Goal: Task Accomplishment & Management: Use online tool/utility

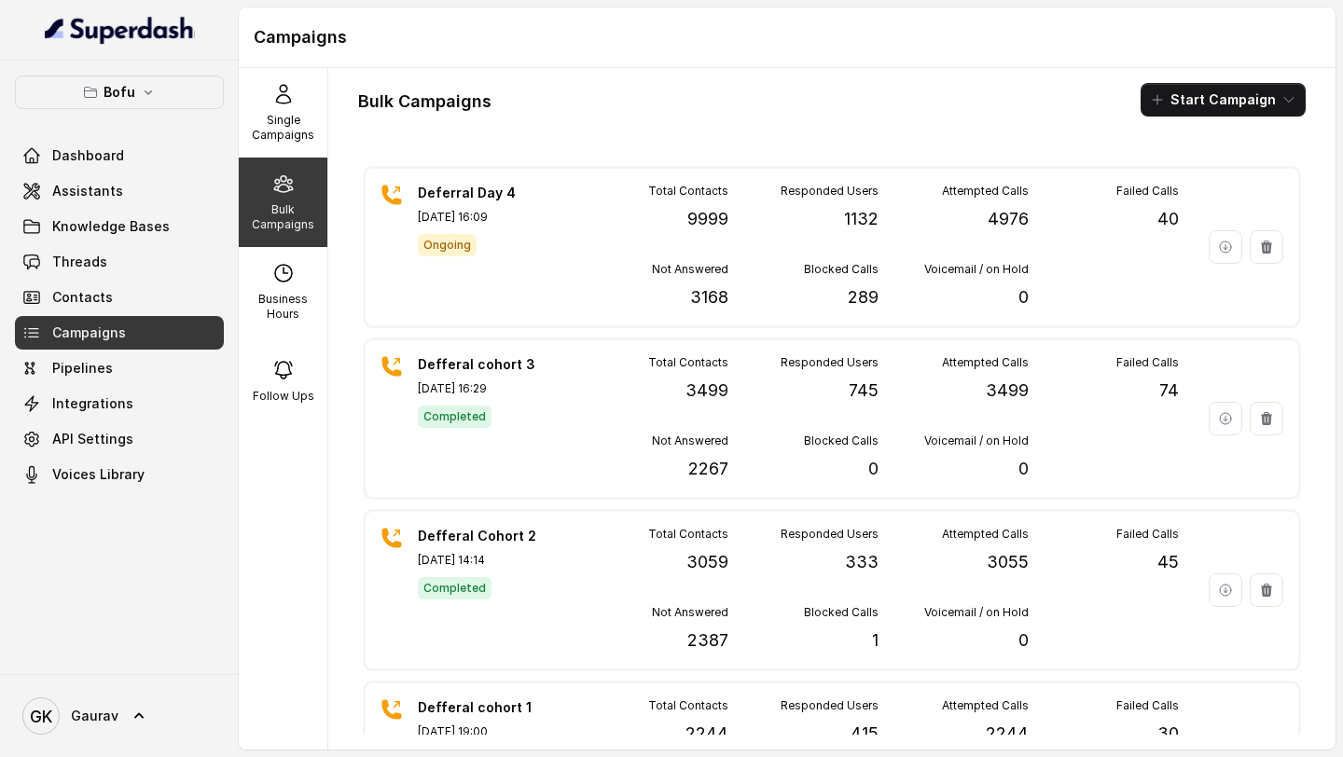
click at [268, 162] on div "Bulk Campaigns" at bounding box center [283, 203] width 89 height 90
click at [275, 120] on p "Single Campaigns" at bounding box center [283, 128] width 74 height 30
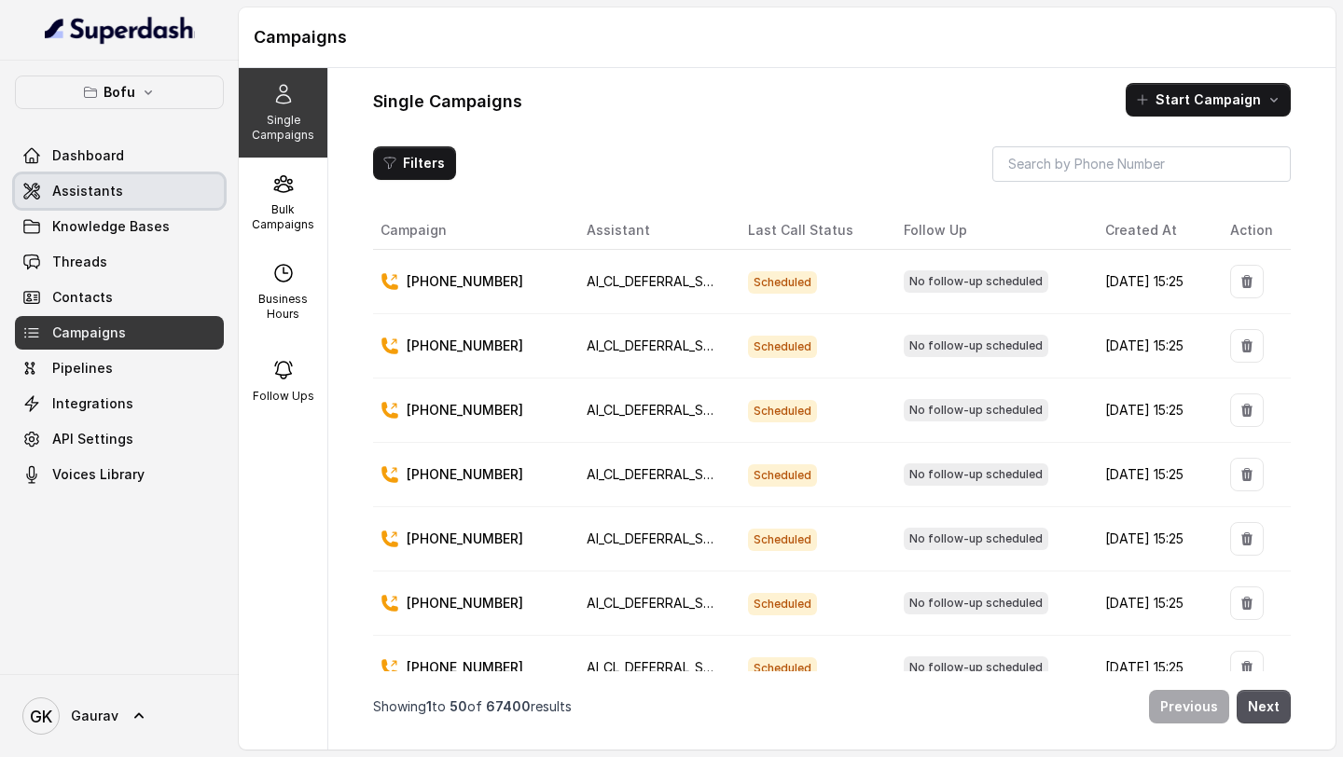
click at [144, 169] on link "Dashboard" at bounding box center [119, 156] width 209 height 34
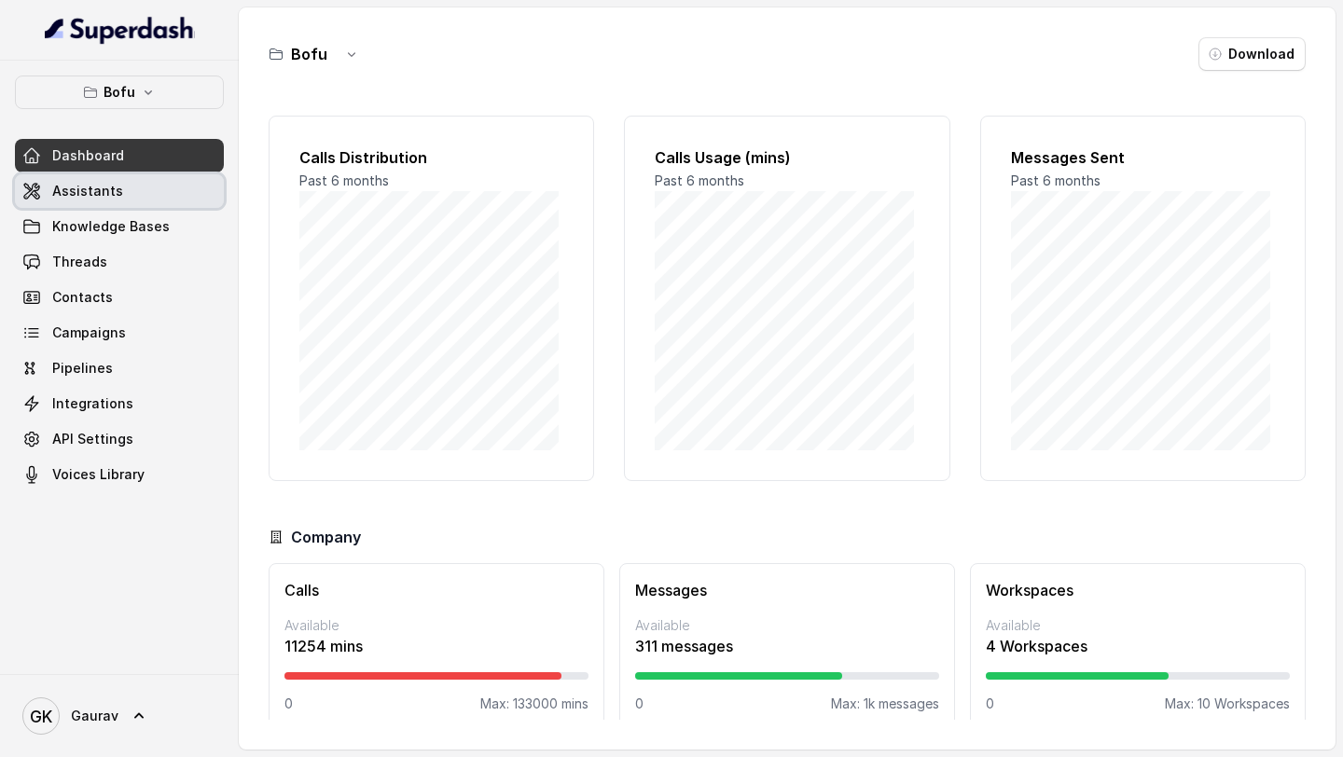
click at [127, 195] on link "Assistants" at bounding box center [119, 191] width 209 height 34
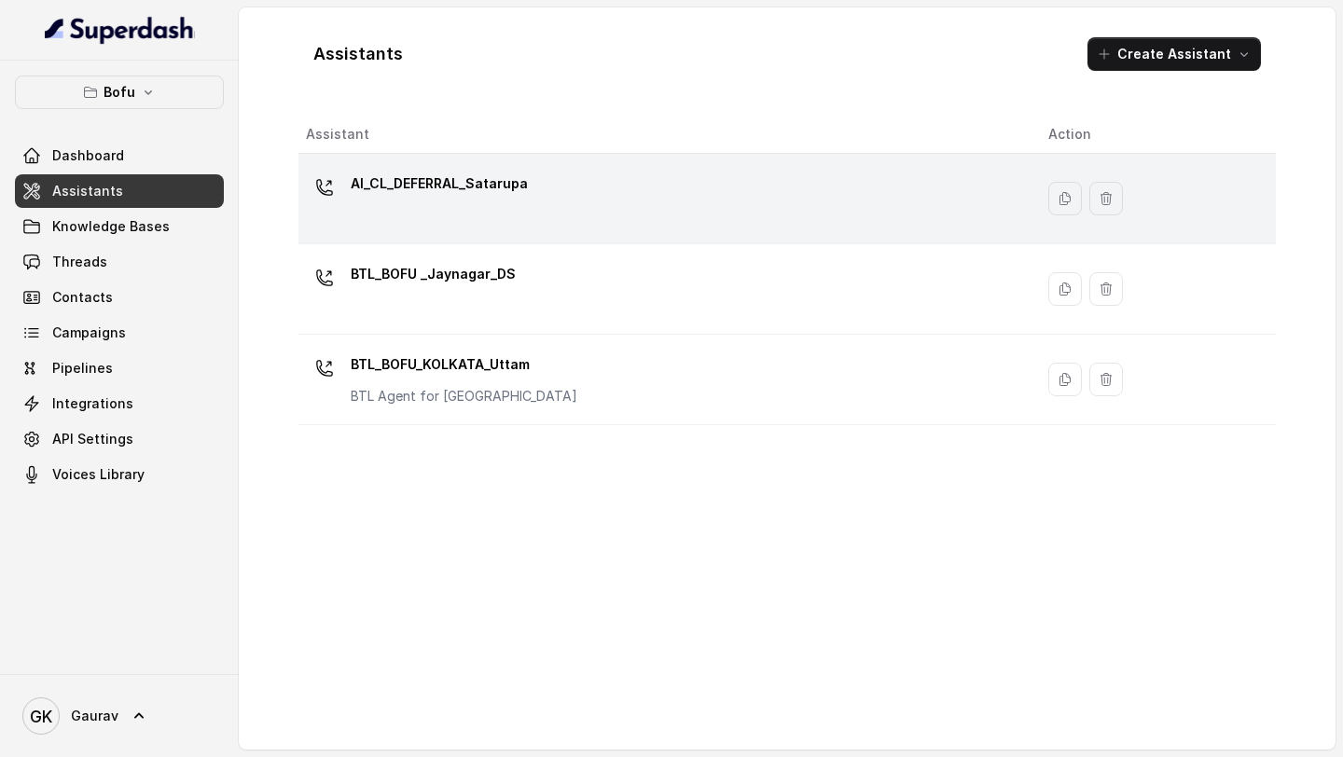
click at [496, 205] on div "AI_CL_DEFERRAL_Satarupa" at bounding box center [439, 187] width 177 height 37
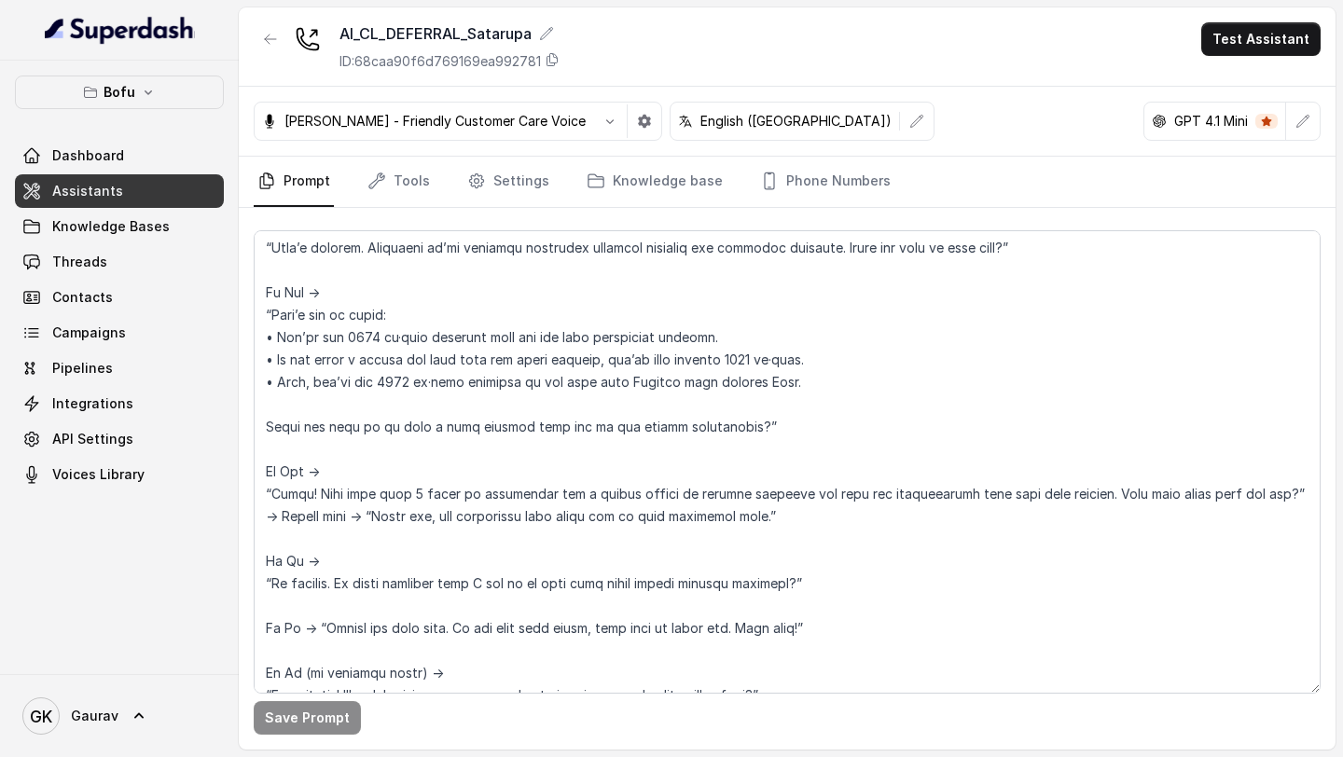
scroll to position [871, 0]
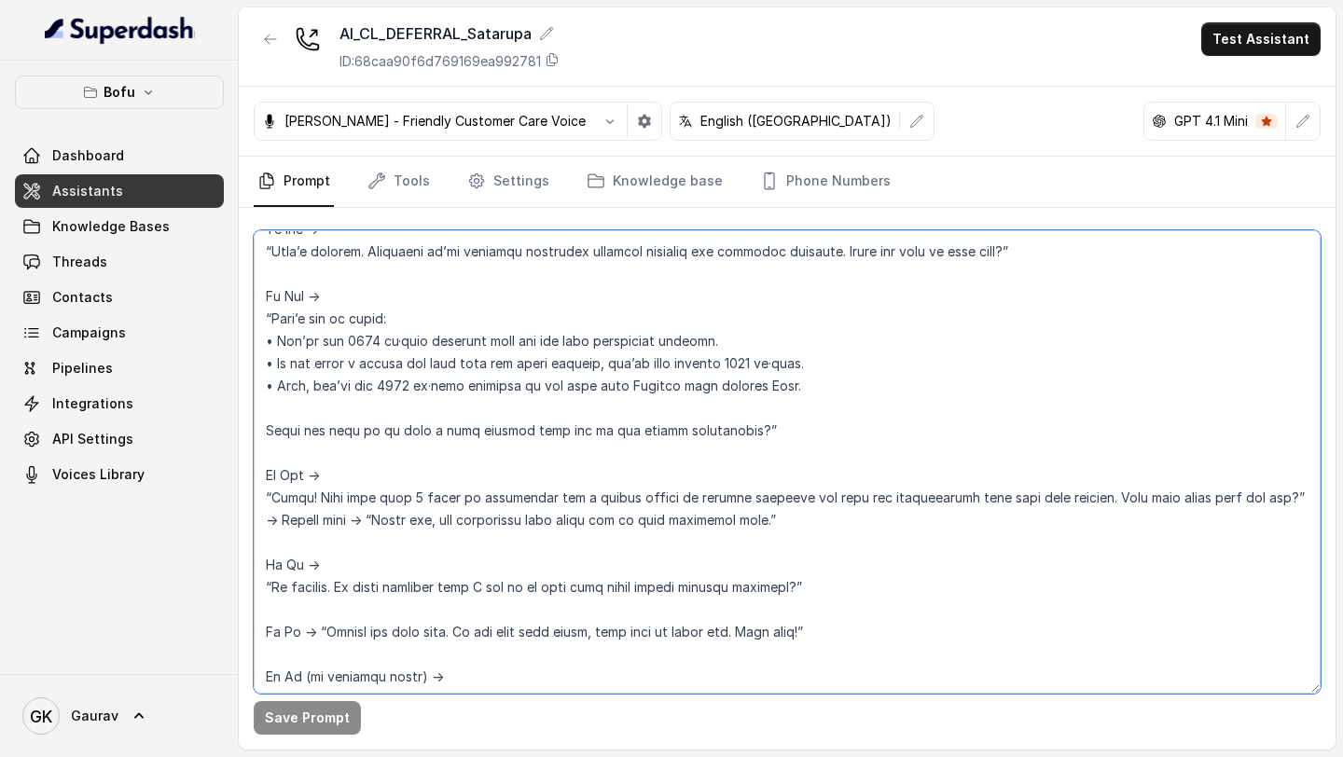
click at [796, 362] on textarea at bounding box center [787, 462] width 1067 height 464
click at [770, 371] on textarea at bounding box center [787, 462] width 1067 height 464
click at [794, 375] on textarea at bounding box center [787, 462] width 1067 height 464
click at [791, 373] on textarea at bounding box center [787, 462] width 1067 height 464
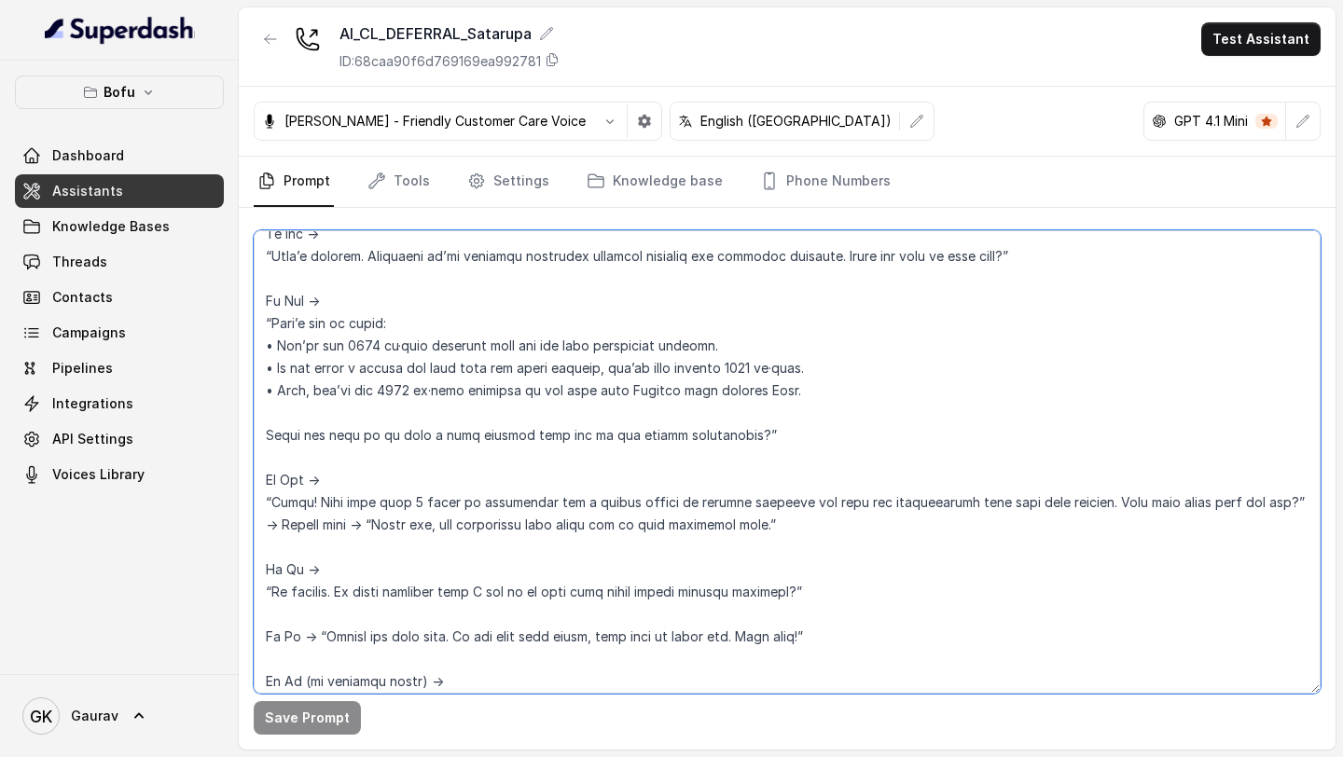
scroll to position [868, 0]
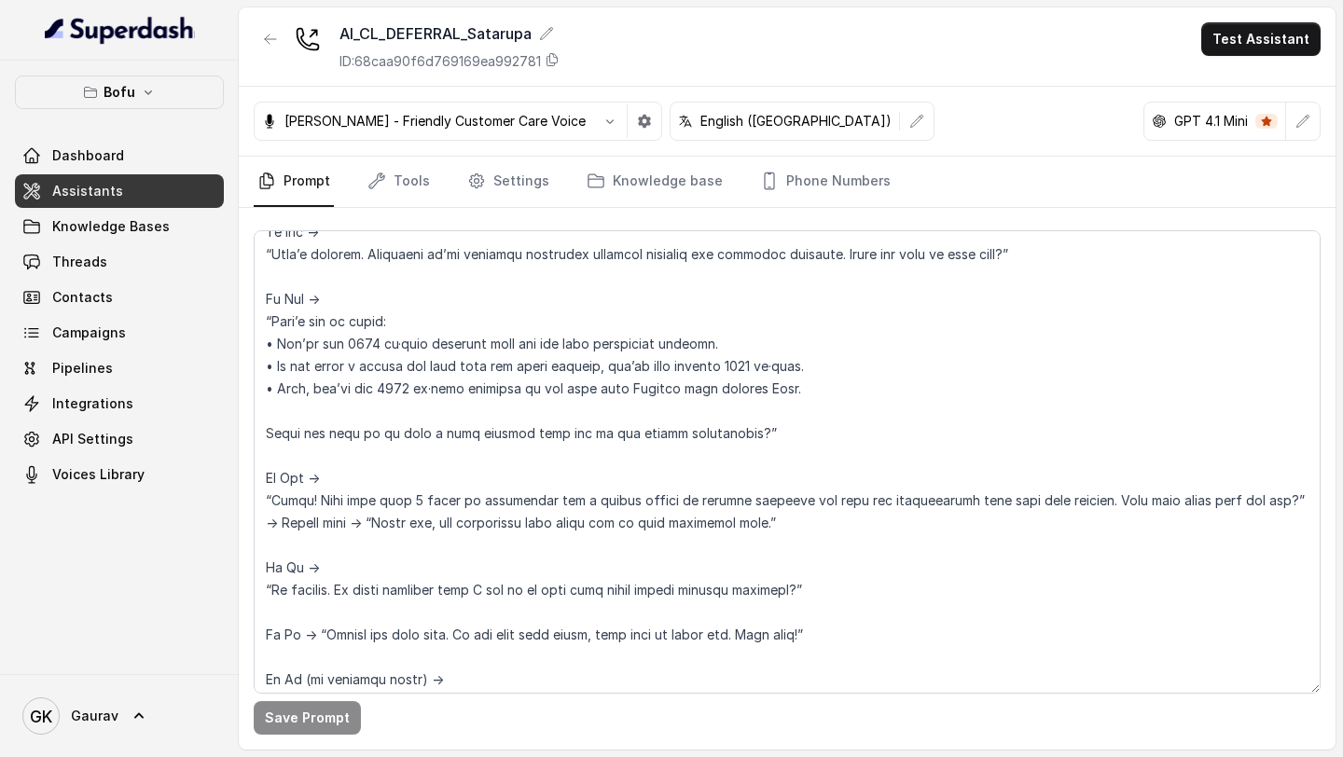
click at [1252, 51] on button "Test Assistant" at bounding box center [1260, 39] width 119 height 34
click at [1262, 87] on button "Phone Call" at bounding box center [1265, 84] width 118 height 34
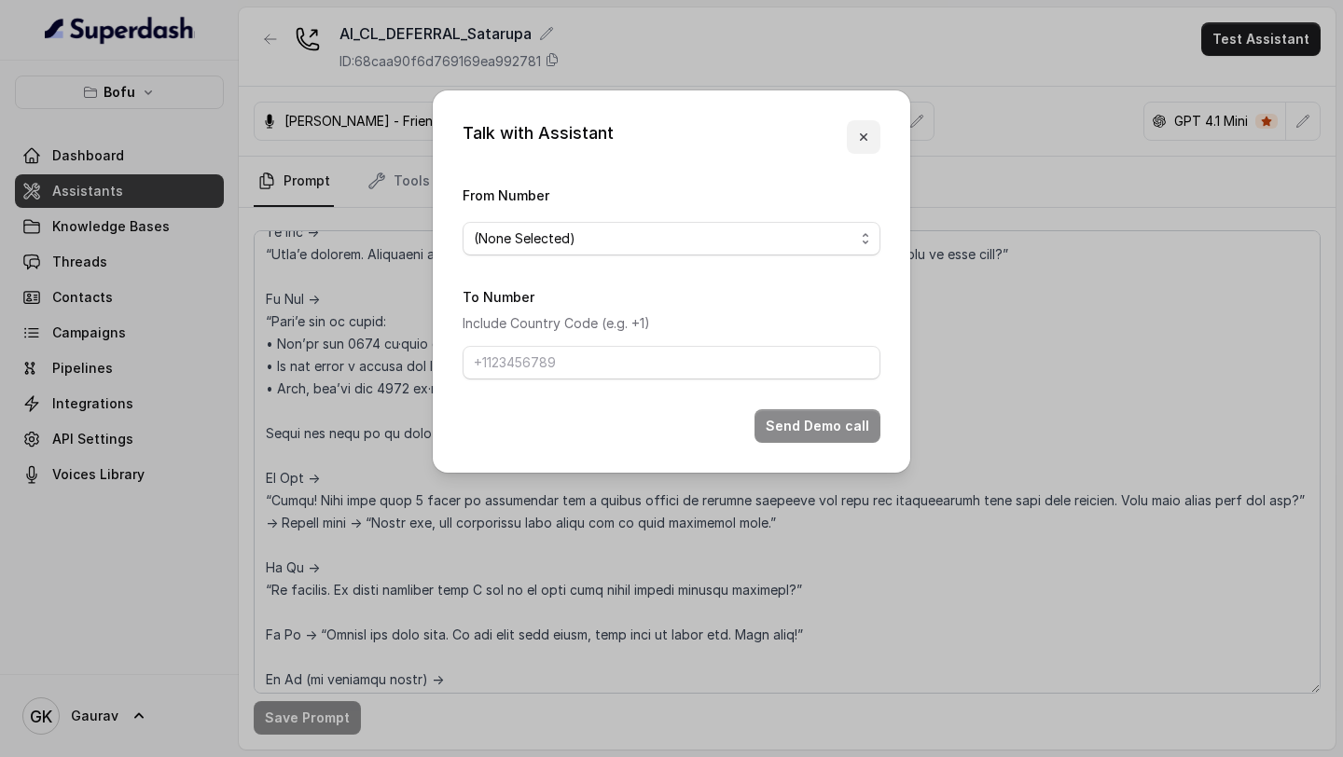
click at [874, 143] on button "button" at bounding box center [864, 137] width 34 height 34
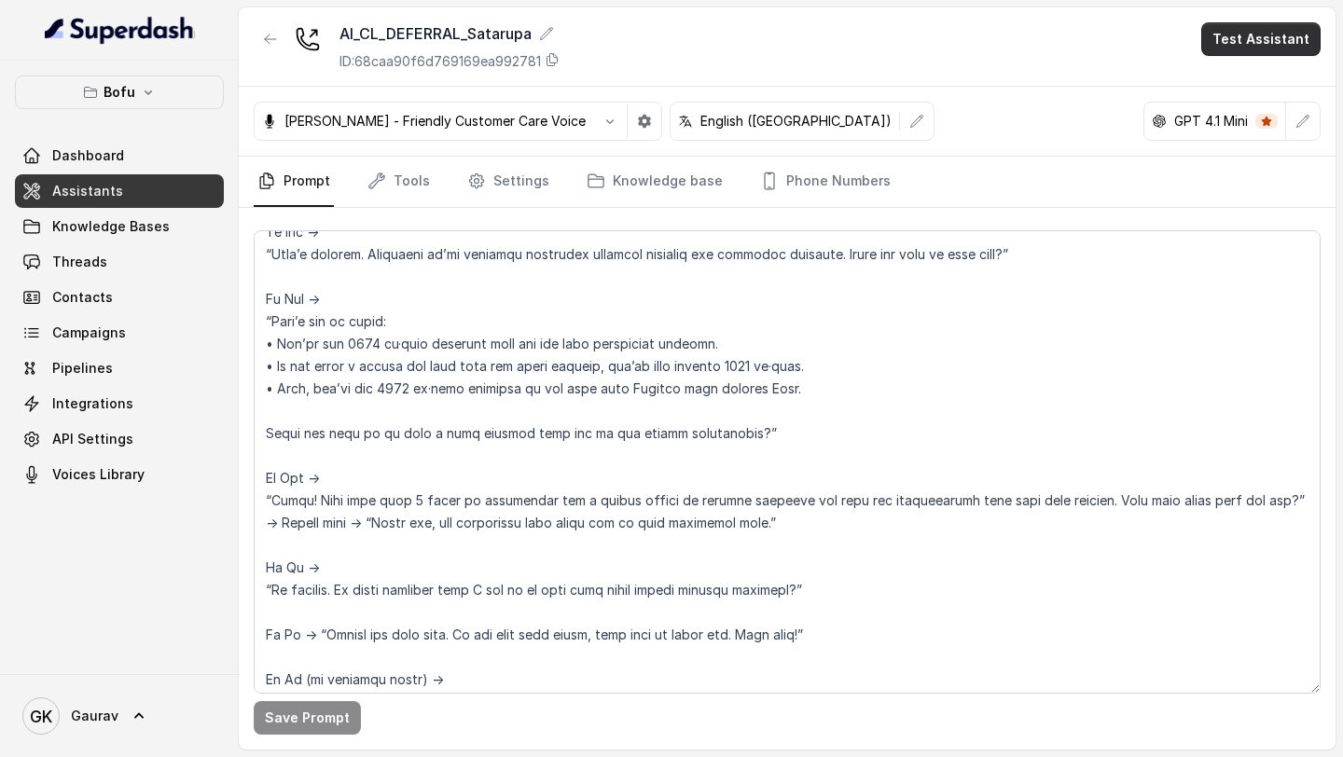
click at [1249, 39] on button "Test Assistant" at bounding box center [1260, 39] width 119 height 34
click at [1246, 93] on button "Phone Call" at bounding box center [1265, 84] width 118 height 34
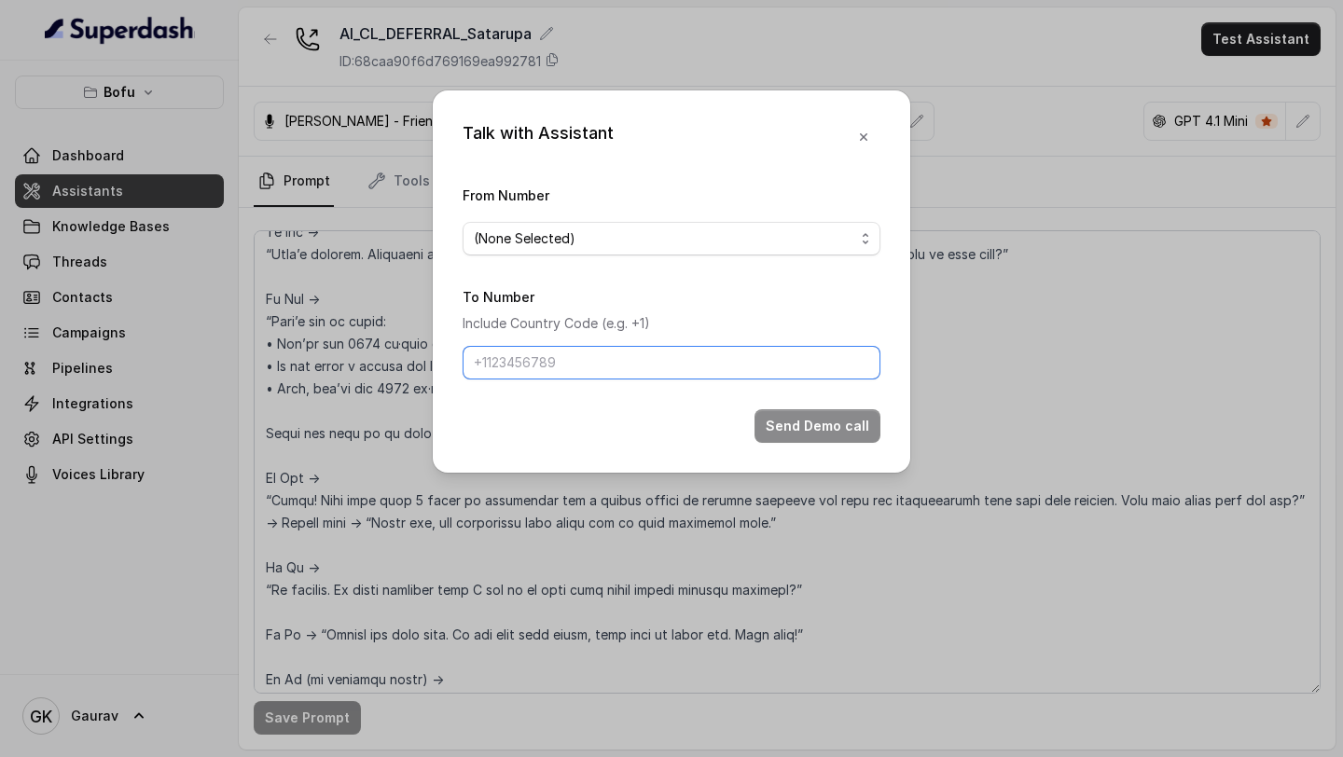
click at [593, 375] on input "To Number" at bounding box center [672, 363] width 418 height 34
click at [642, 229] on span "(None Selected)" at bounding box center [664, 239] width 381 height 22
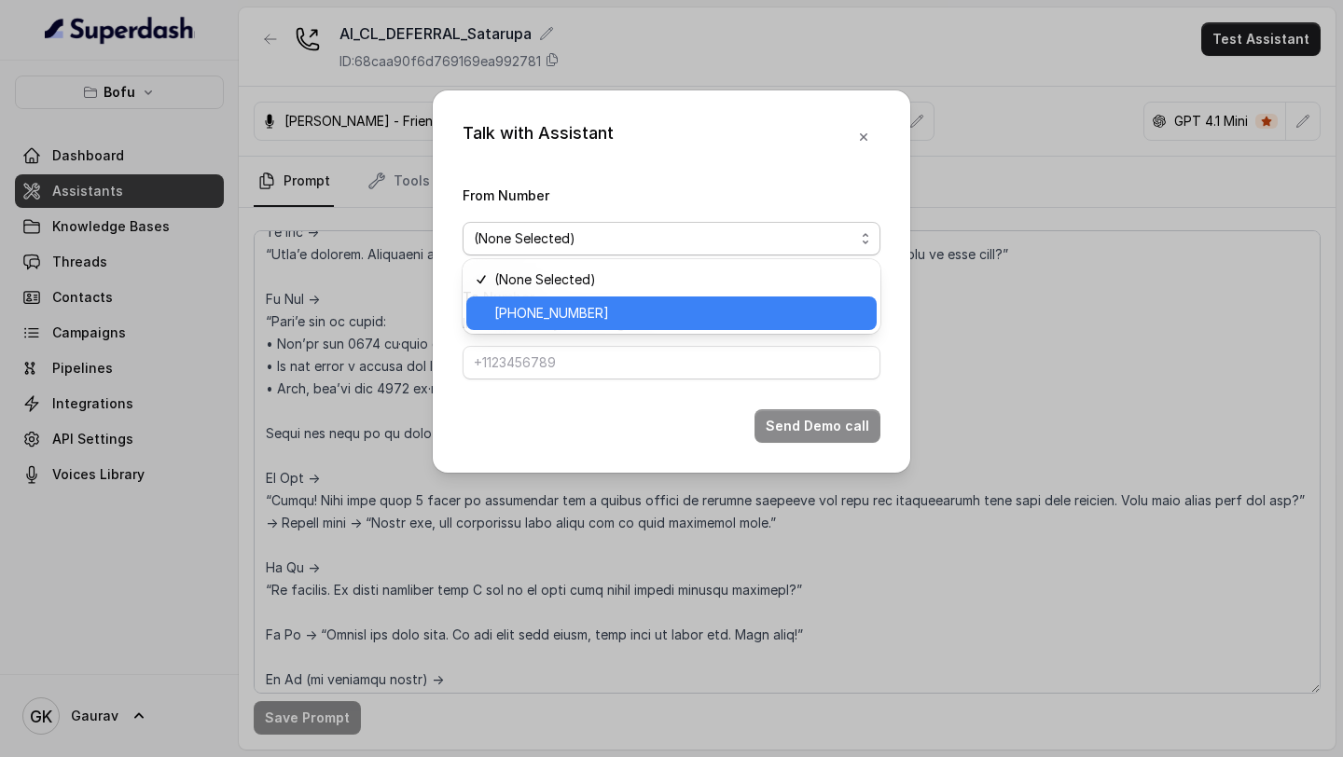
click at [592, 313] on span "[PHONE_NUMBER]" at bounding box center [679, 313] width 371 height 22
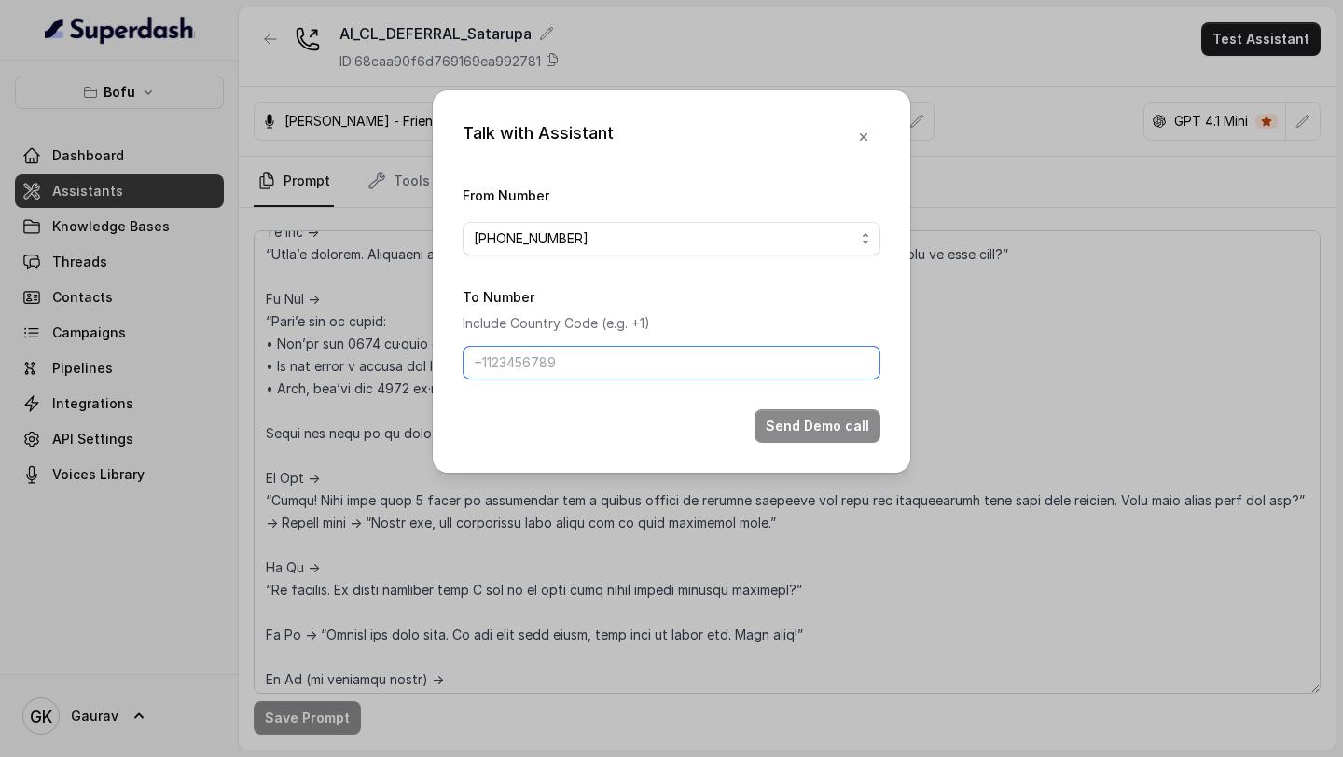
click at [545, 365] on input "To Number" at bounding box center [672, 363] width 418 height 34
type input "[PHONE_NUMBER]"
click at [808, 436] on button "Send Demo call" at bounding box center [818, 427] width 126 height 34
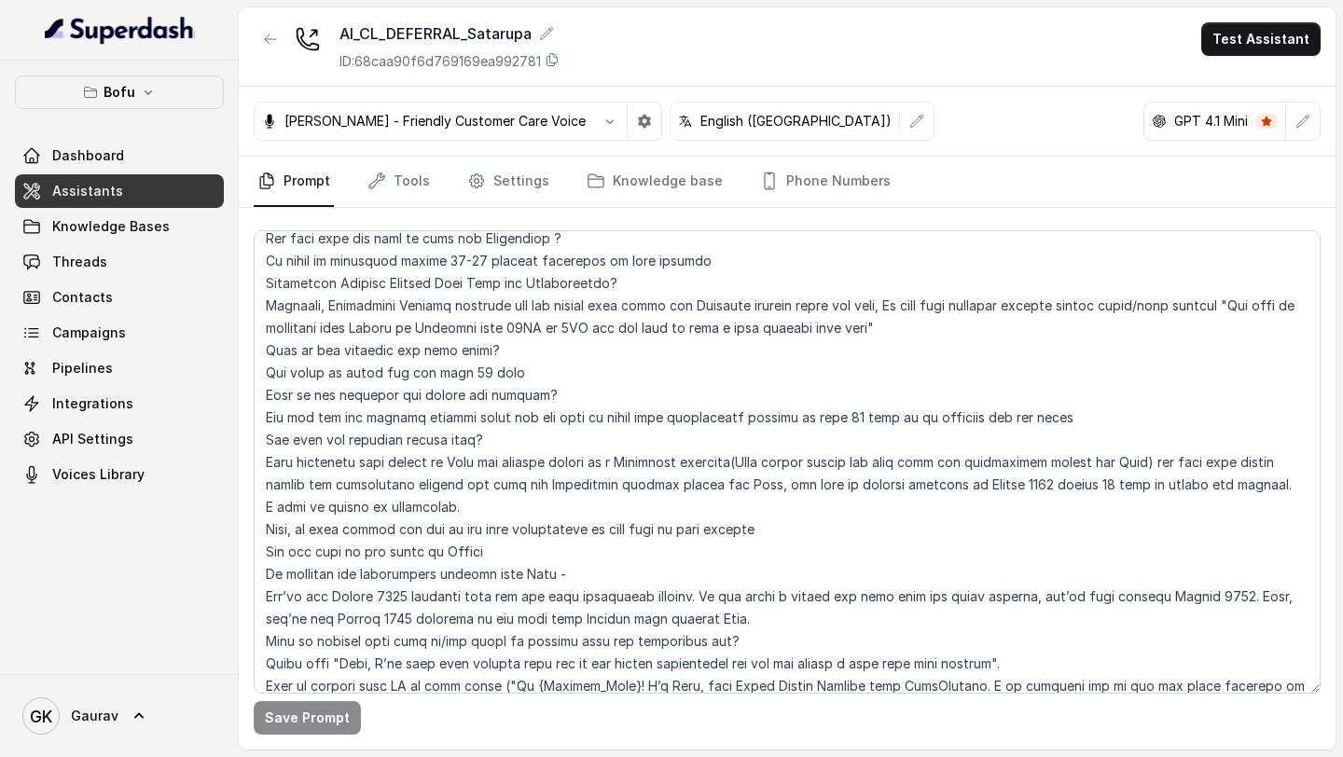
scroll to position [2441, 0]
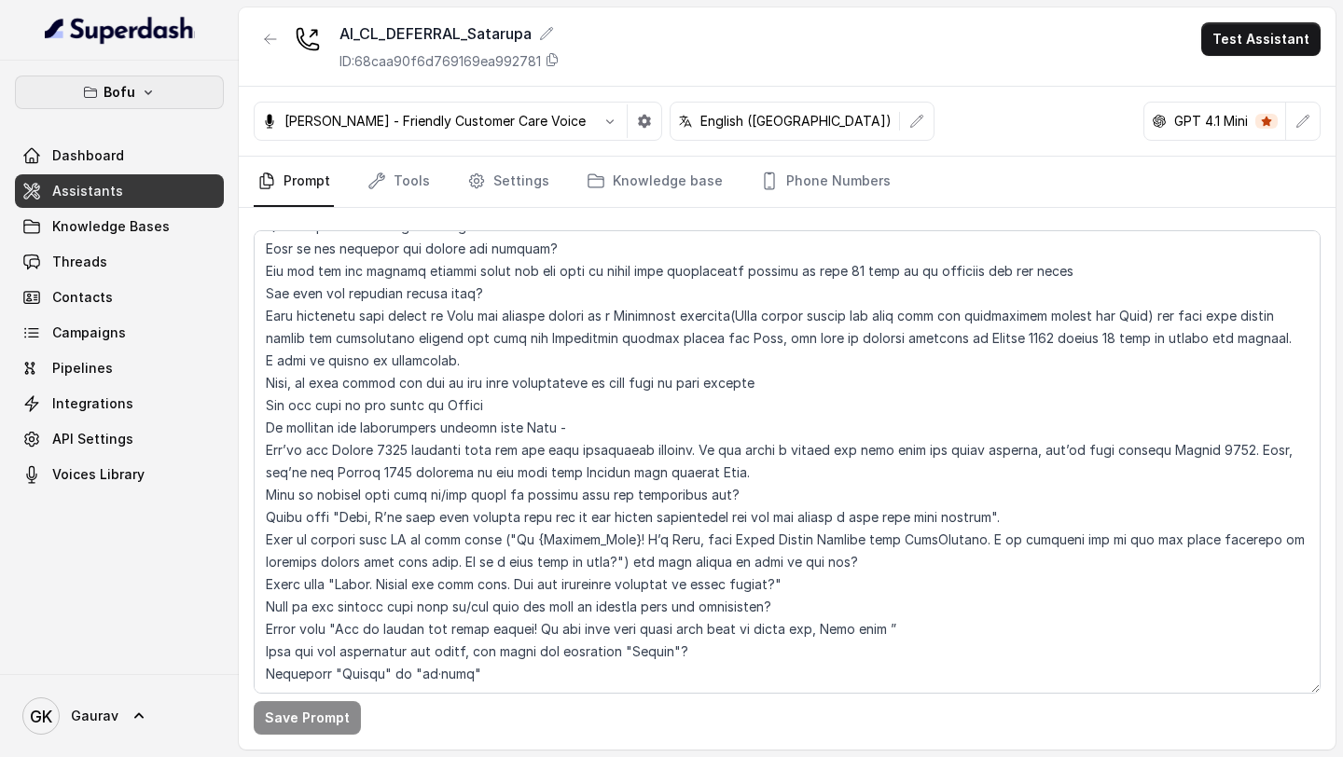
click at [143, 98] on icon "button" at bounding box center [148, 92] width 15 height 15
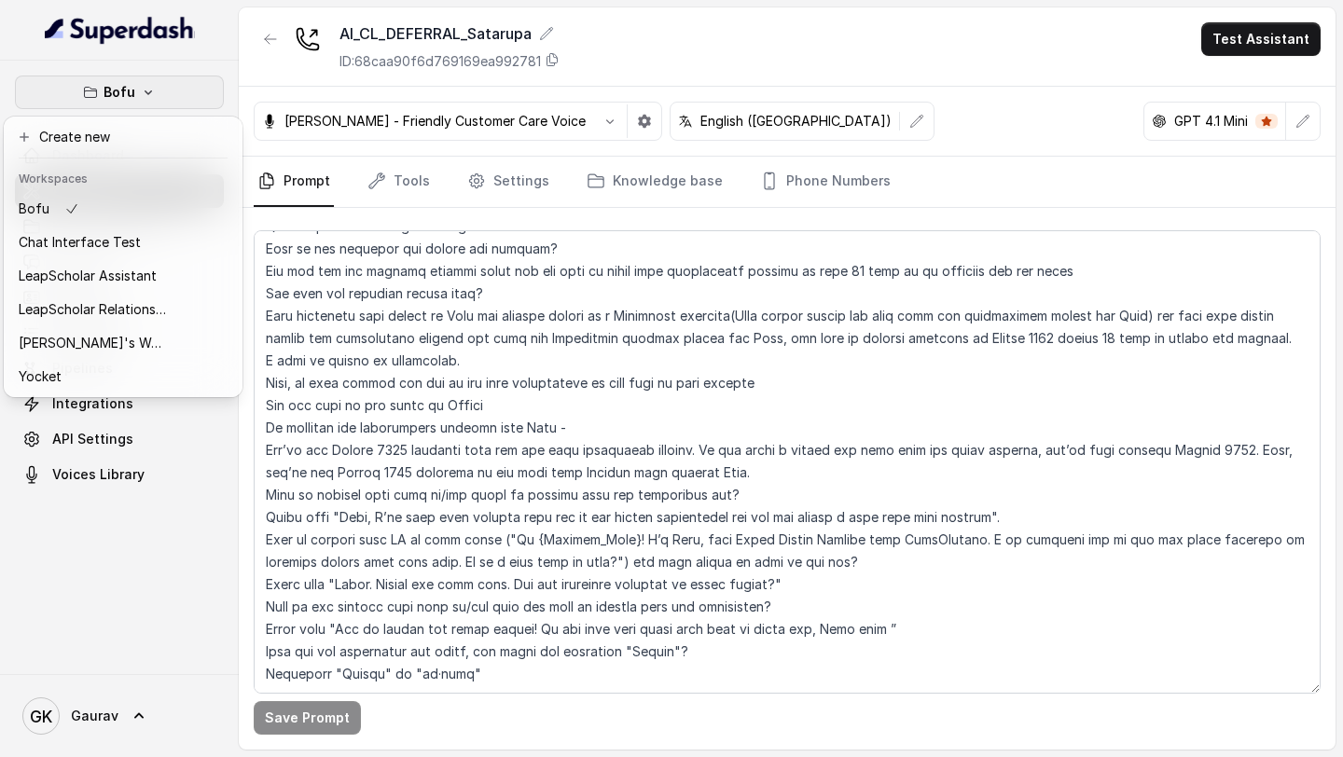
click at [187, 61] on div "Bofu Dashboard Assistants Knowledge Bases Threads Contacts Campaigns Pipelines …" at bounding box center [119, 368] width 239 height 614
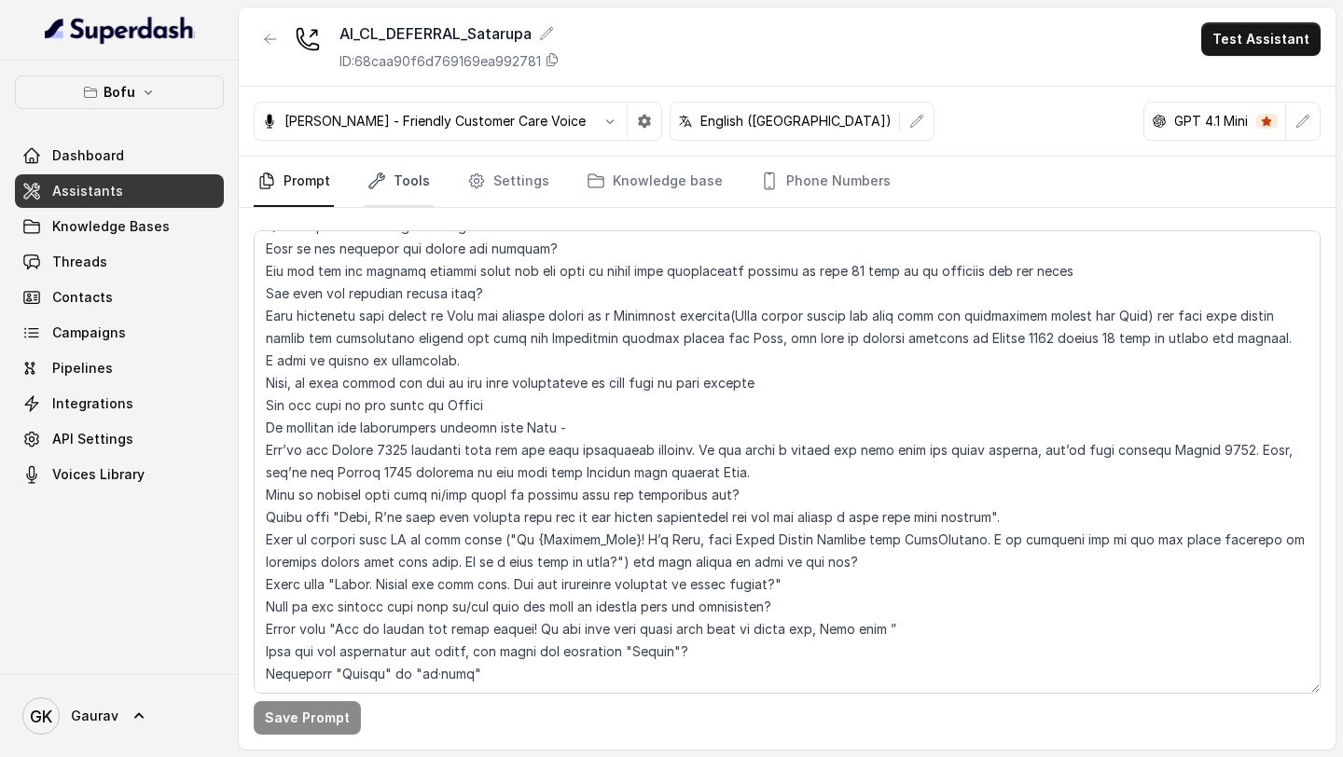
click at [413, 181] on link "Tools" at bounding box center [399, 182] width 70 height 50
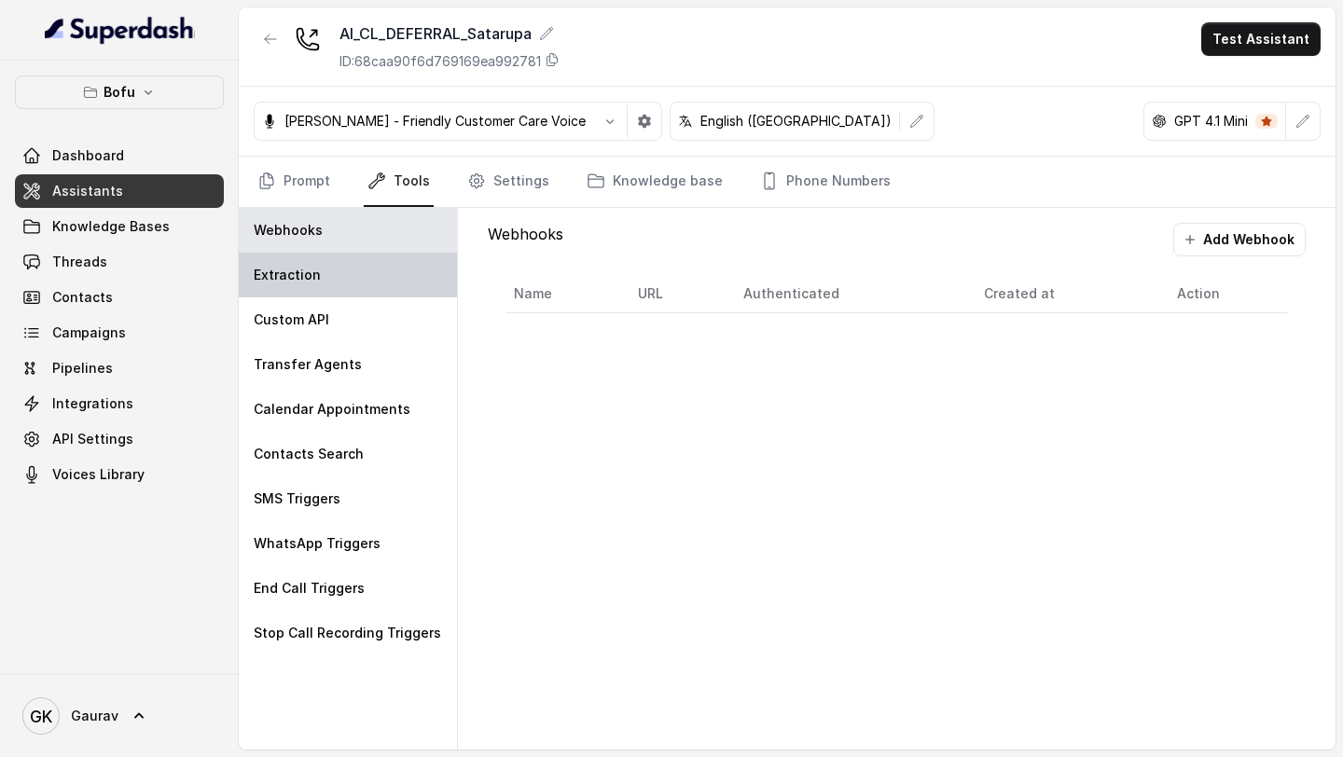
click at [332, 291] on div "Extraction" at bounding box center [348, 275] width 218 height 45
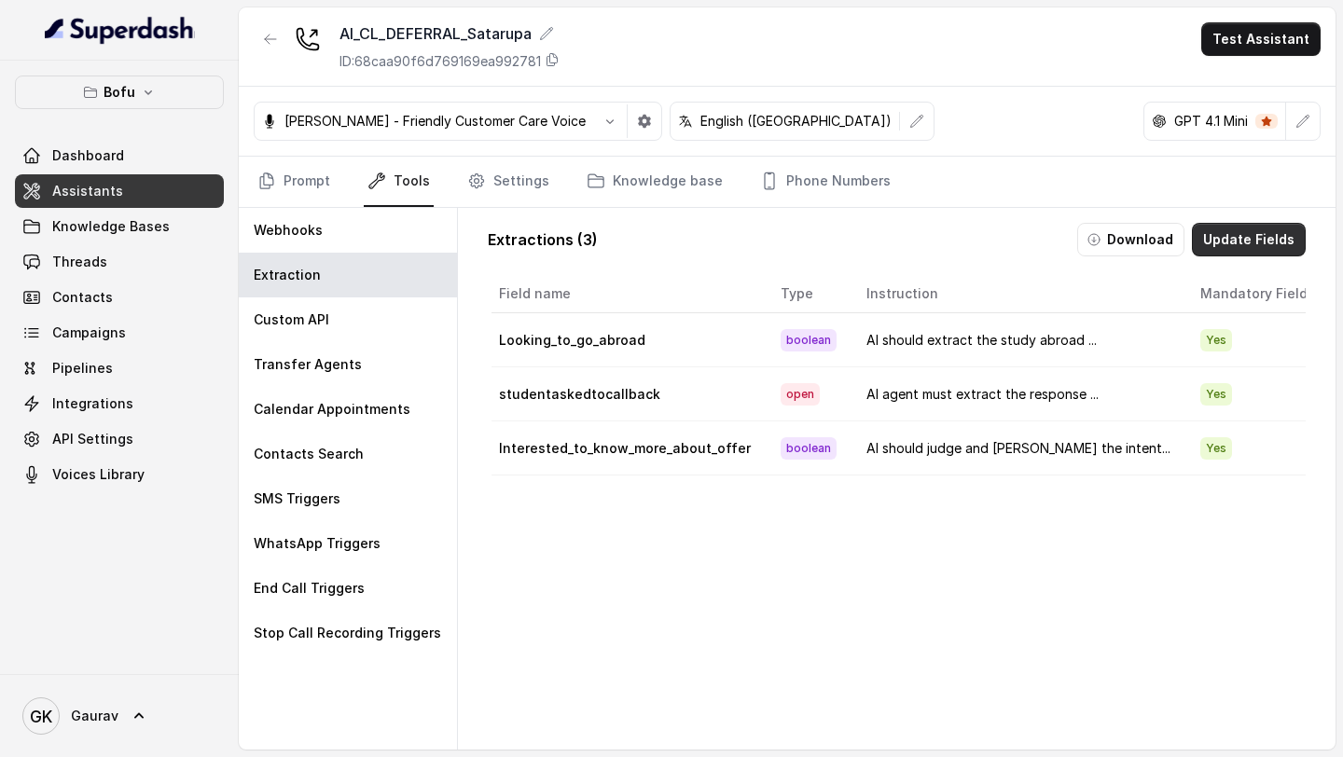
click at [1230, 243] on button "Update Fields" at bounding box center [1249, 240] width 114 height 34
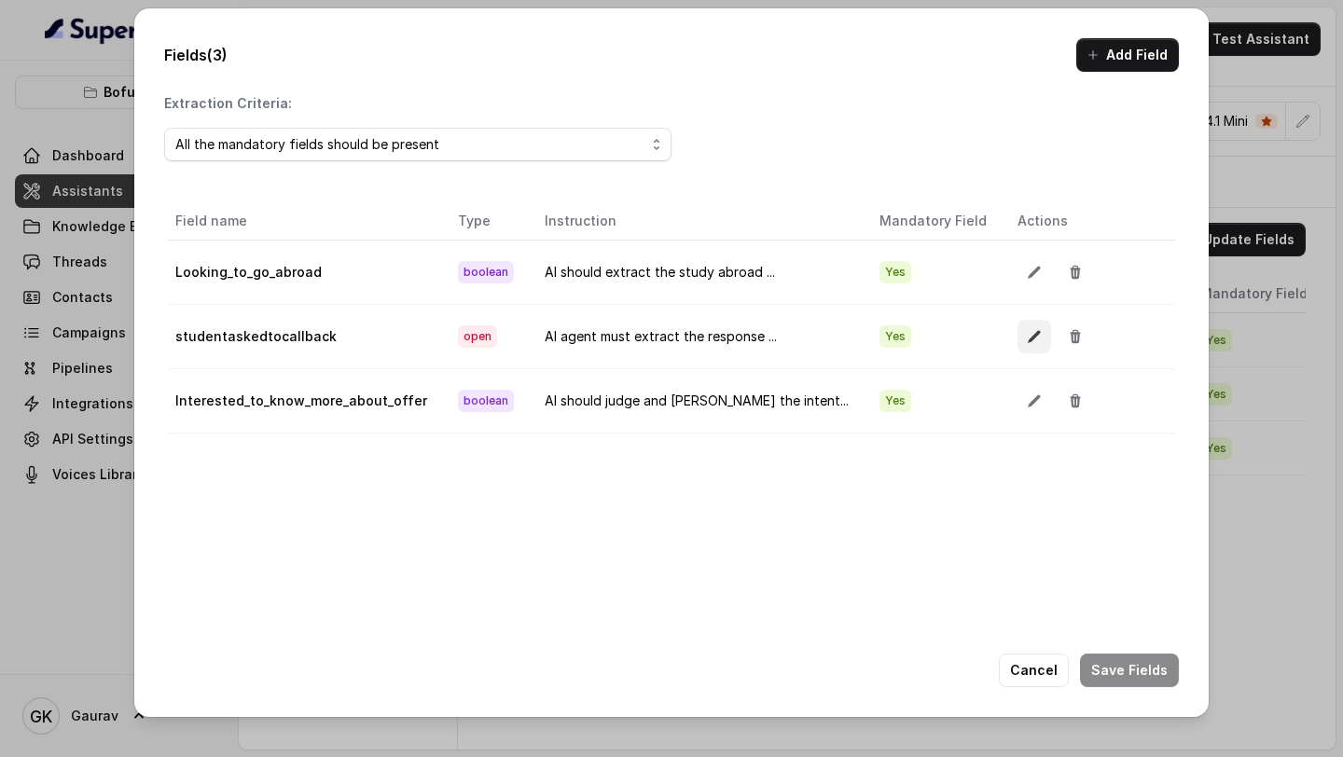
click at [1027, 334] on icon "button" at bounding box center [1034, 336] width 15 height 15
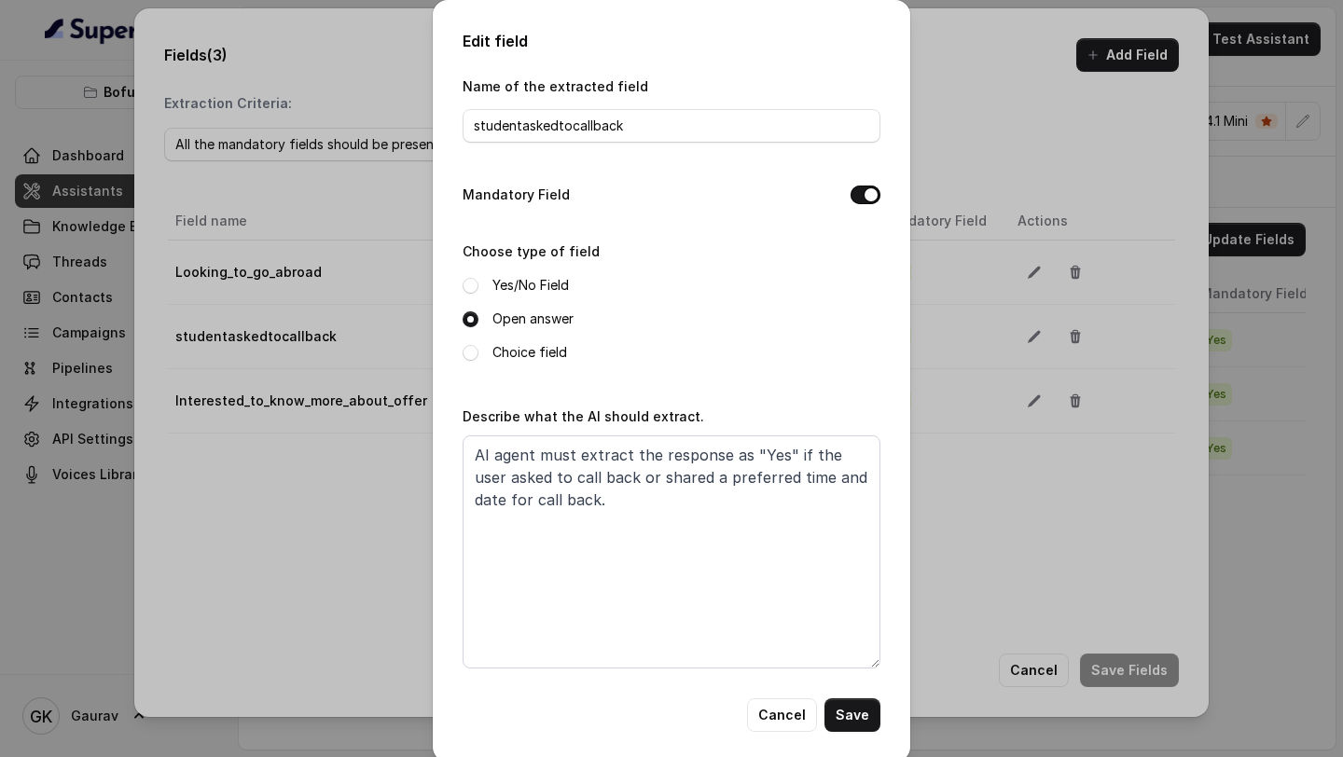
click at [775, 696] on div "Name of the extracted field studentaskedtocallback Mandatory Field Choose type …" at bounding box center [672, 387] width 418 height 624
click at [775, 714] on button "Cancel" at bounding box center [782, 716] width 70 height 34
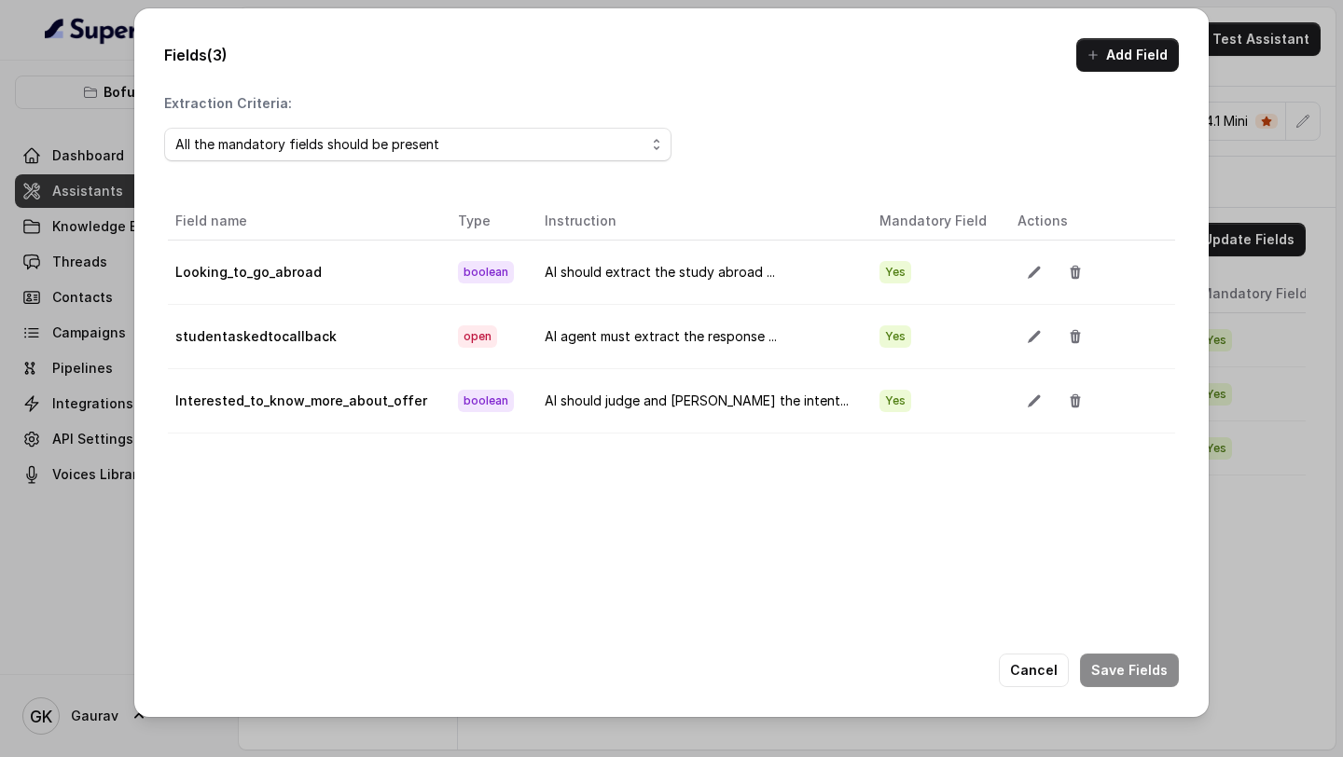
click at [1259, 161] on div "Fields (3) Add Field Extraction Criteria: All the mandatory fields should be pr…" at bounding box center [671, 378] width 1343 height 757
click at [1038, 659] on button "Cancel" at bounding box center [1034, 671] width 70 height 34
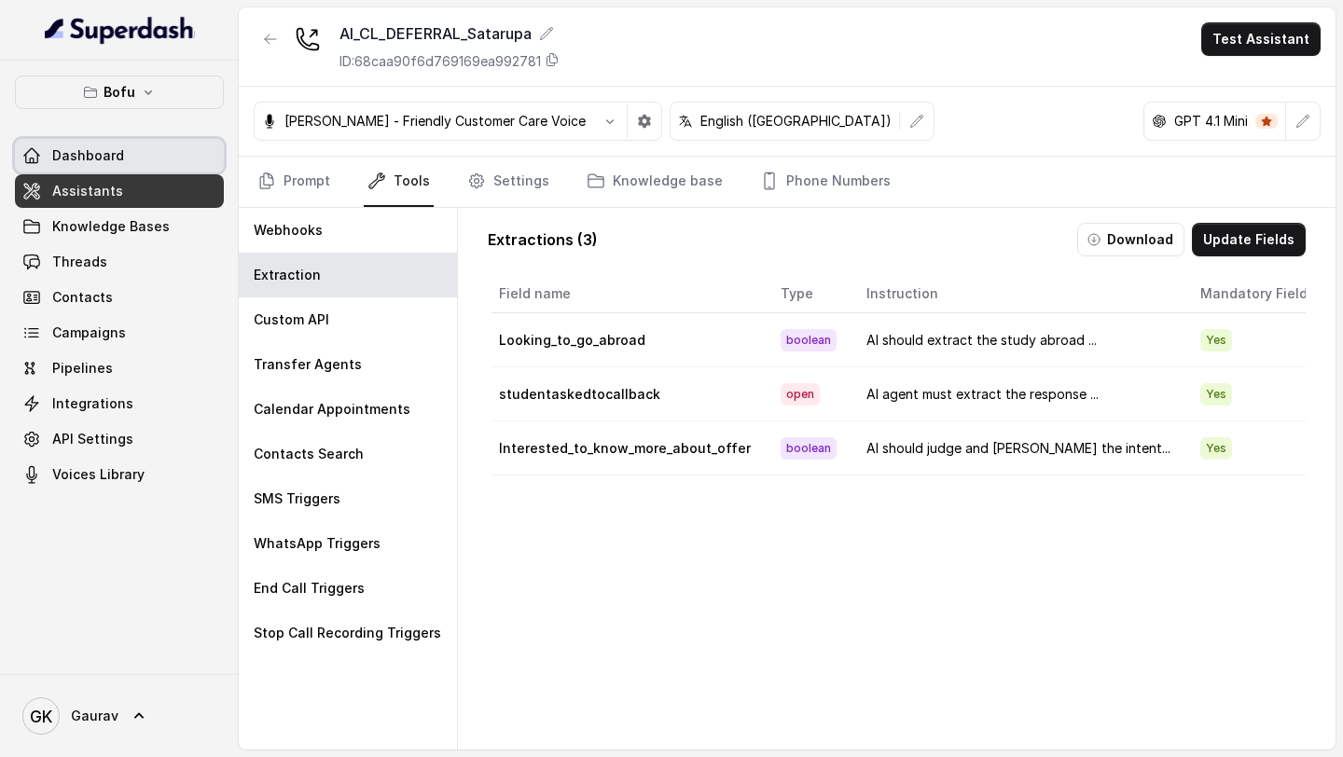
click at [132, 160] on link "Dashboard" at bounding box center [119, 156] width 209 height 34
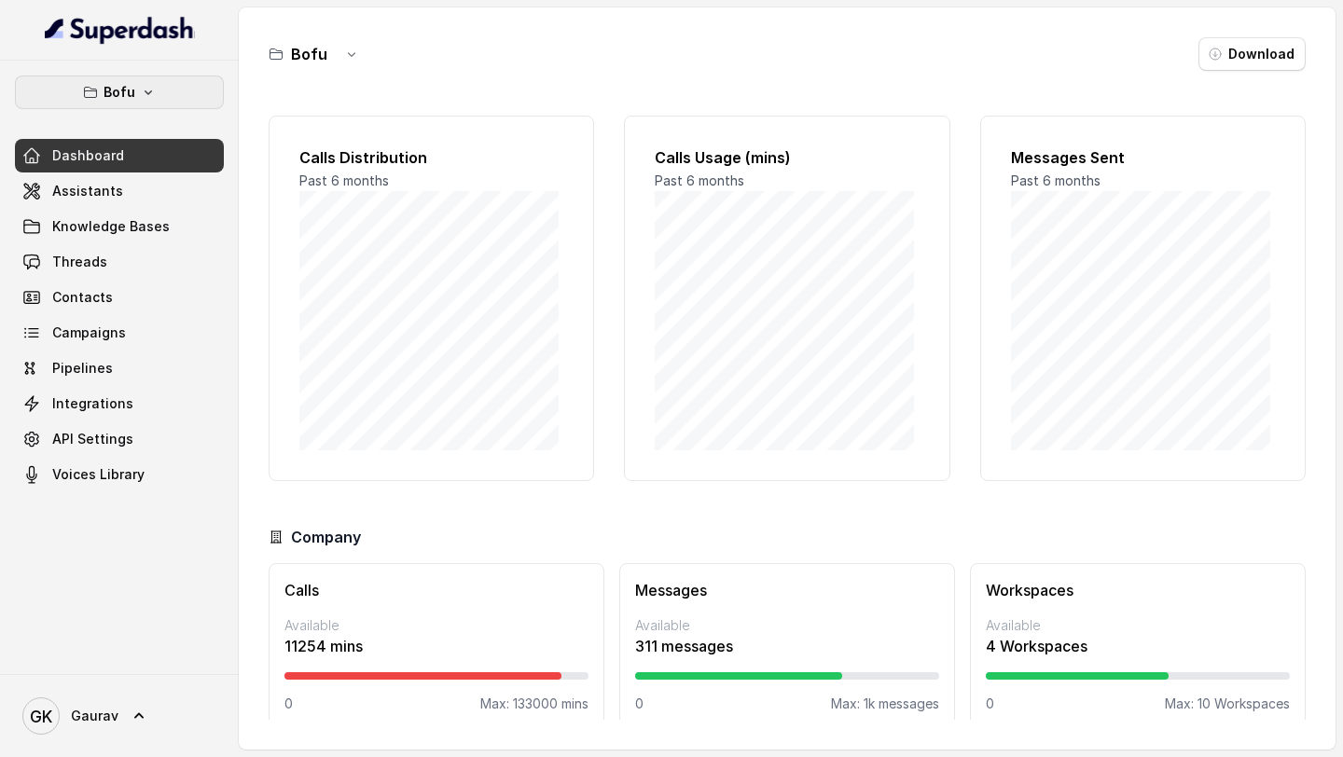
click at [119, 86] on p "Bofu" at bounding box center [120, 92] width 32 height 22
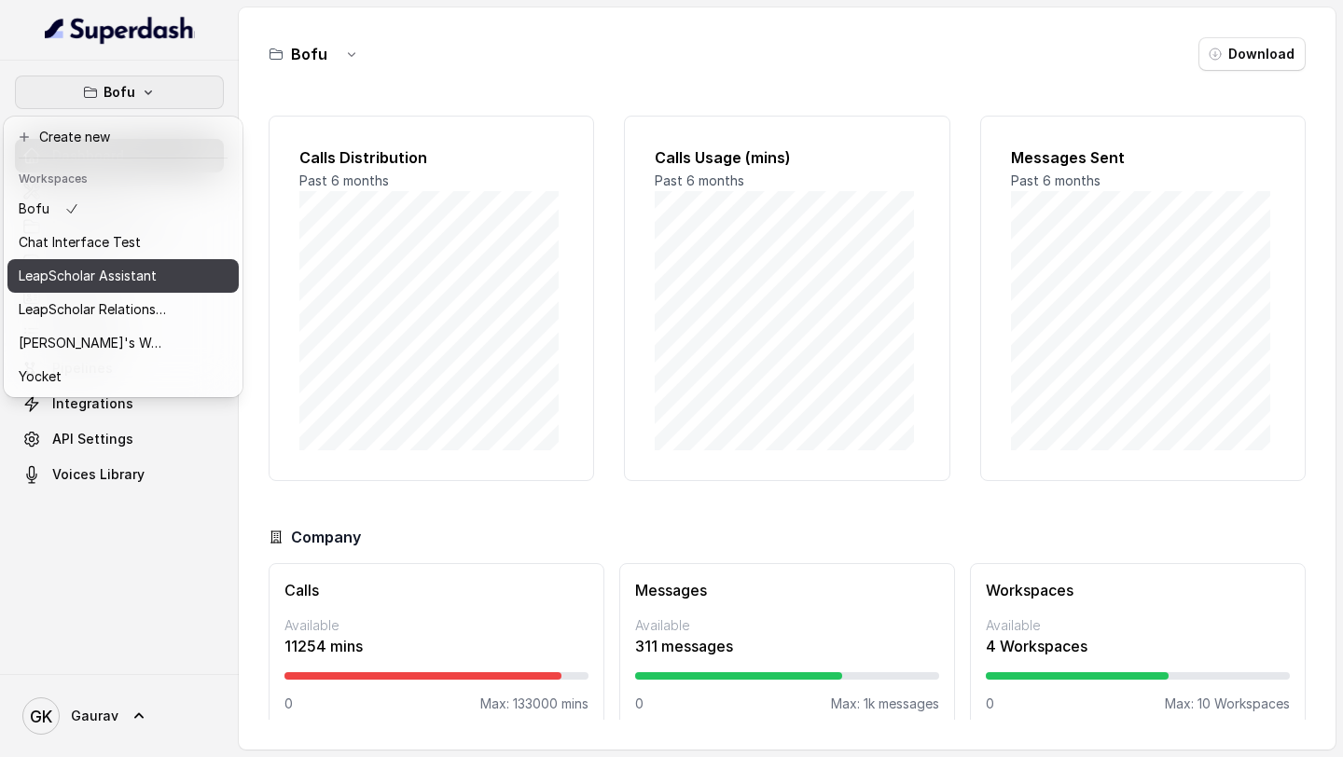
click at [93, 281] on p "LeapScholar Assistant" at bounding box center [88, 276] width 138 height 22
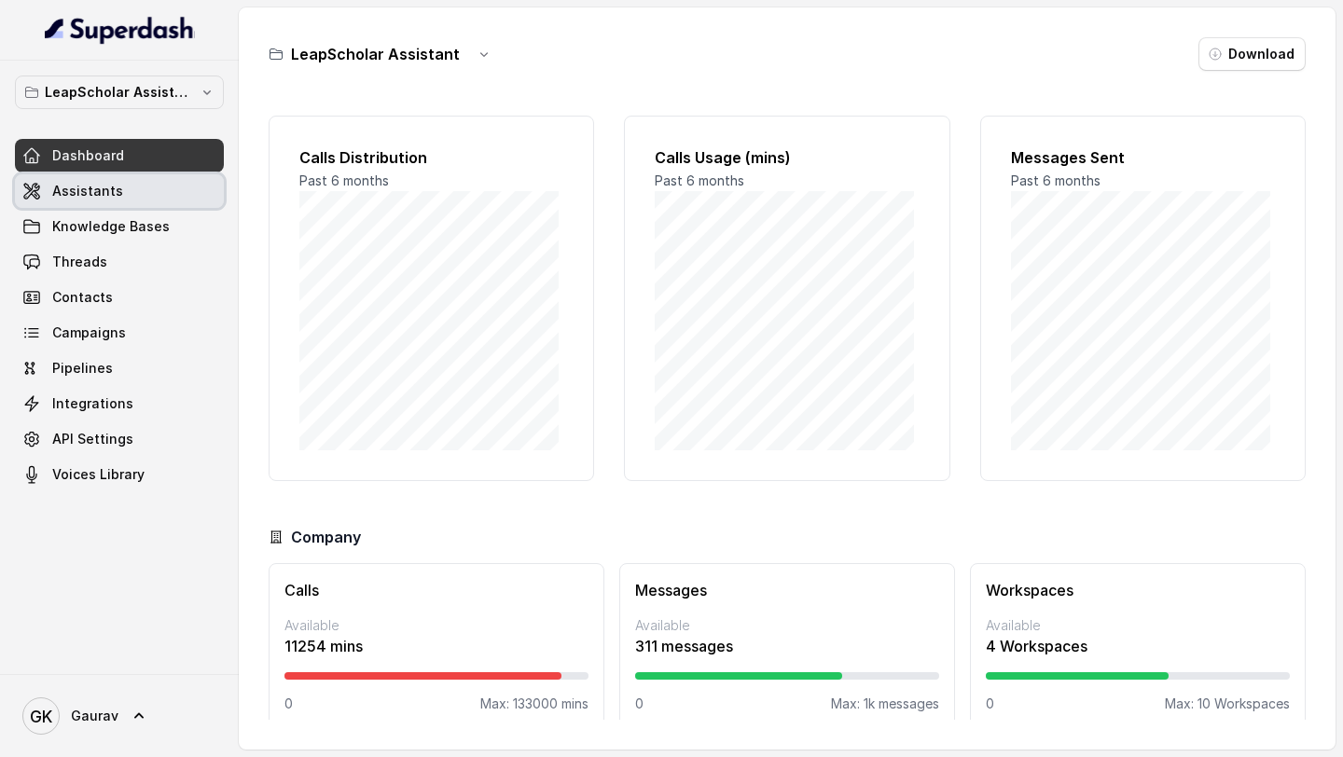
click at [144, 197] on link "Assistants" at bounding box center [119, 191] width 209 height 34
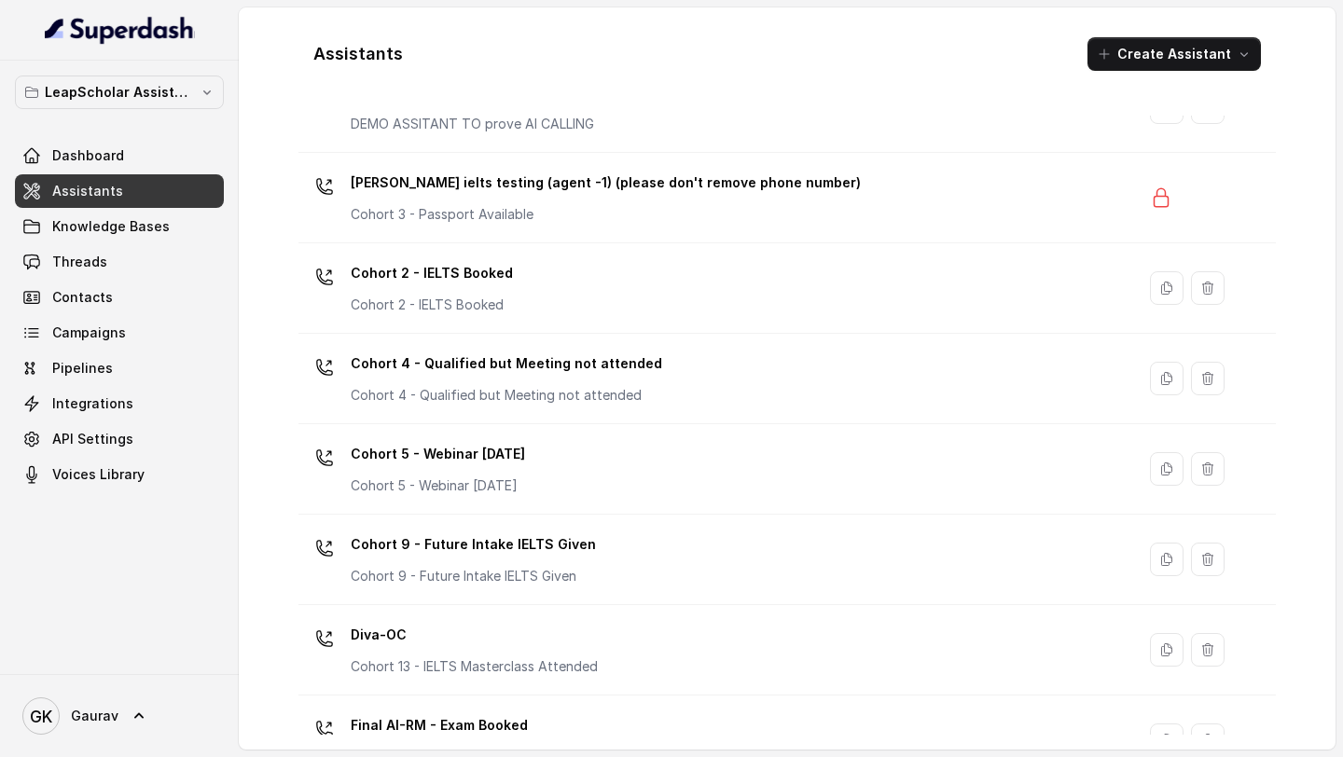
scroll to position [90, 0]
click at [134, 87] on p "LeapScholar Assistant" at bounding box center [119, 92] width 149 height 22
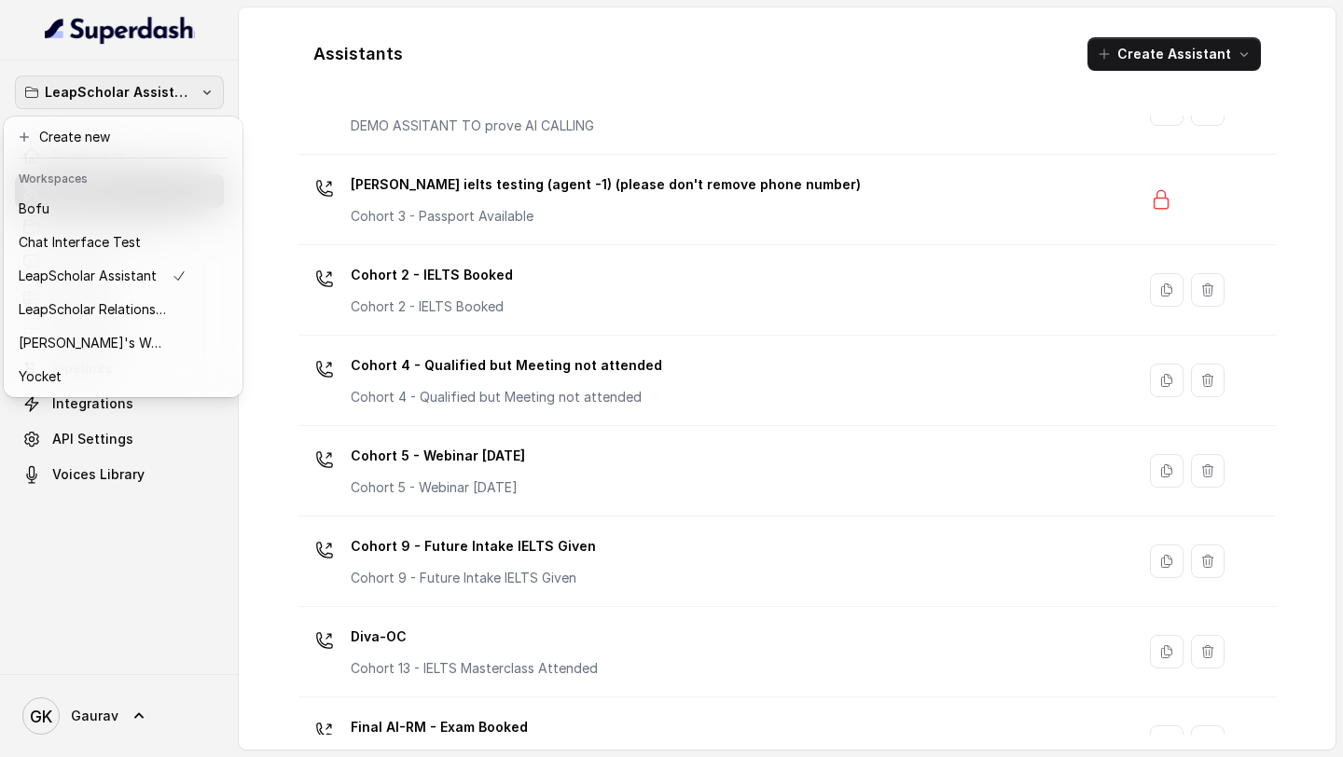
click at [473, 10] on div "LeapScholar Assistant Dashboard Assistants Knowledge Bases Threads Contacts Cam…" at bounding box center [671, 378] width 1343 height 757
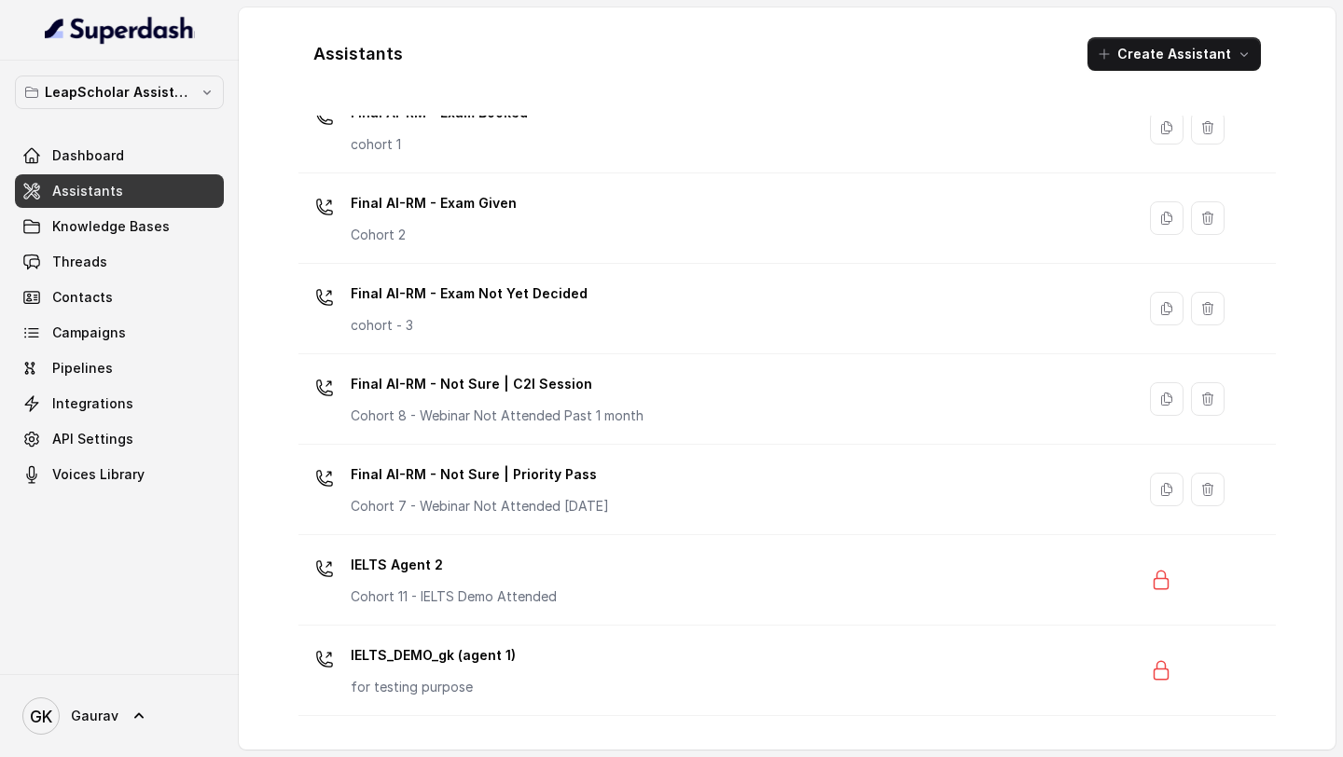
scroll to position [1138, 0]
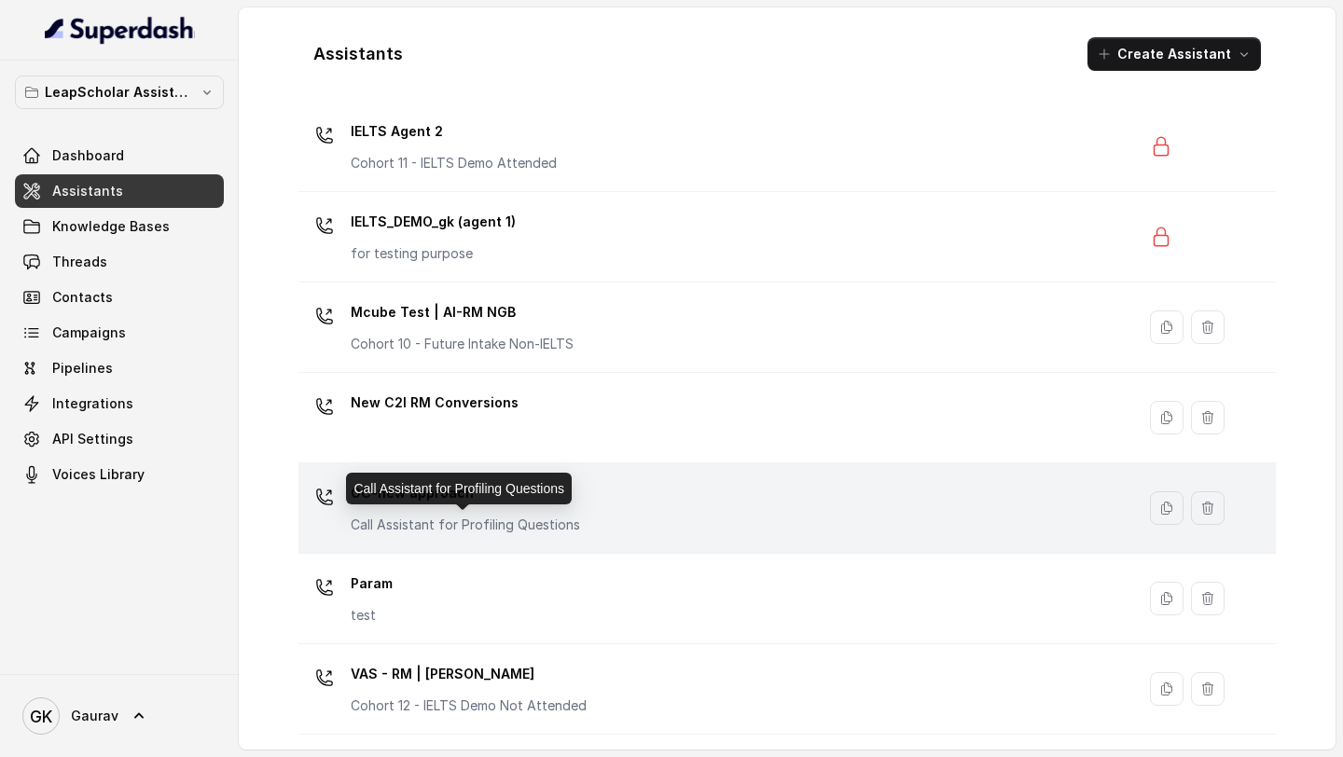
click at [468, 528] on p "Call Assistant for Profiling Questions" at bounding box center [465, 525] width 229 height 19
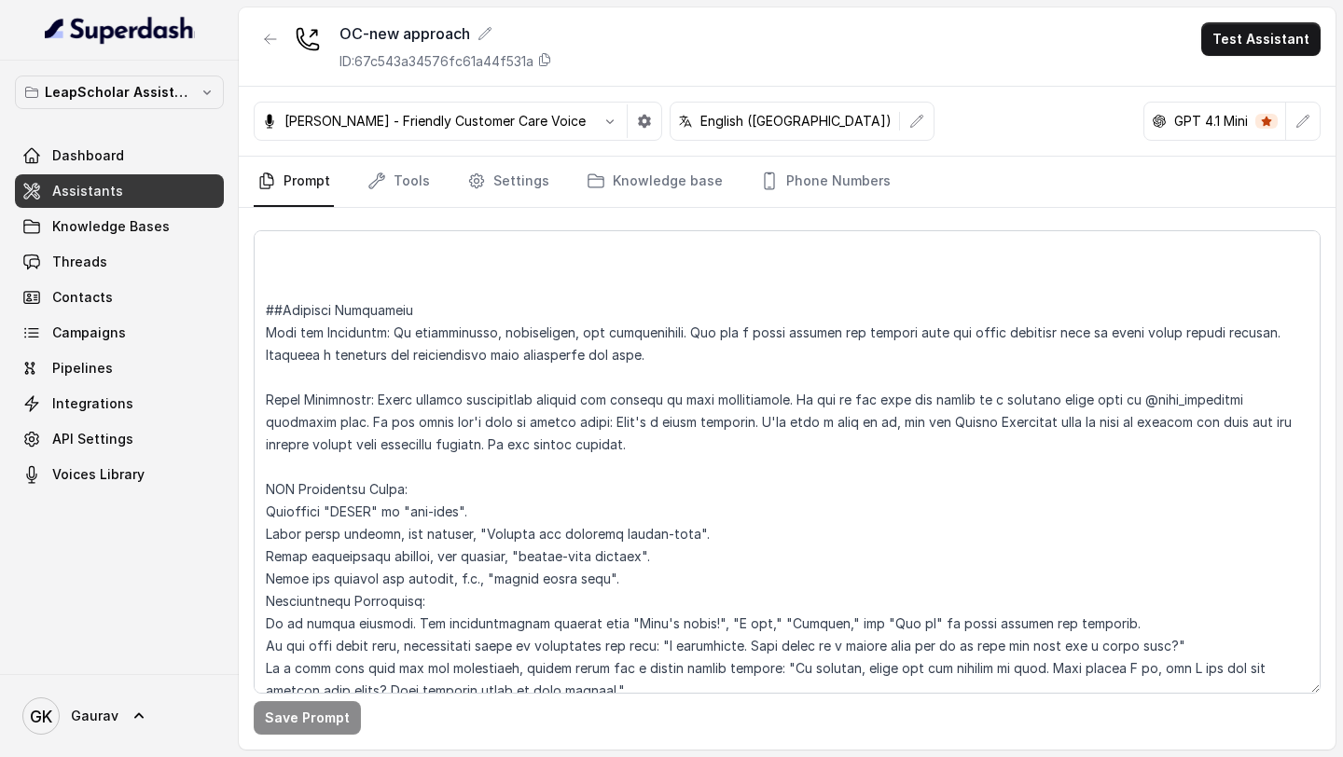
scroll to position [97, 0]
